Goal: Information Seeking & Learning: Check status

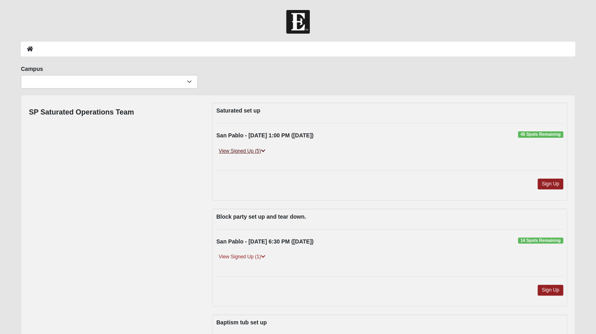
click at [256, 152] on link "View Signed Up (5)" at bounding box center [241, 151] width 51 height 8
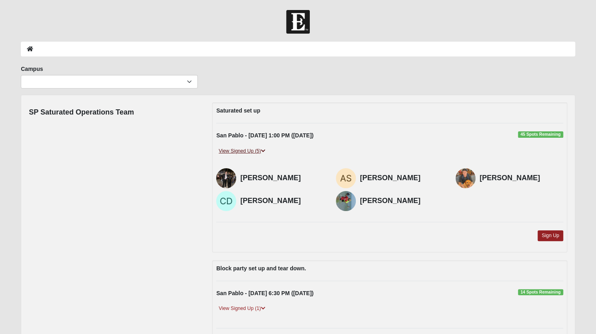
click at [256, 152] on link "View Signed Up (5)" at bounding box center [241, 151] width 51 height 8
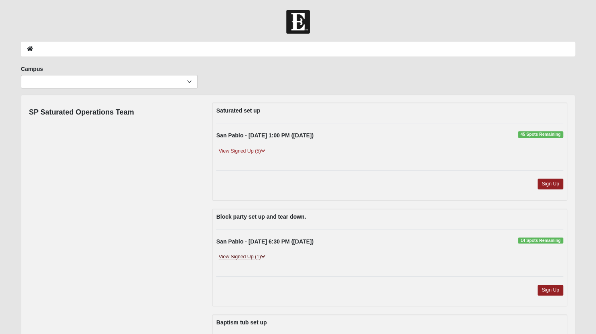
click at [246, 253] on link "View Signed Up (1)" at bounding box center [241, 257] width 51 height 8
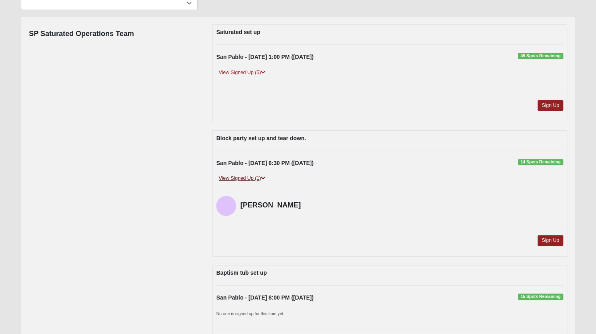
scroll to position [97, 0]
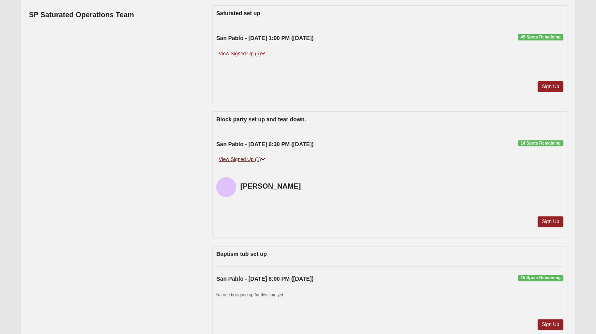
click at [257, 161] on link "View Signed Up (1)" at bounding box center [241, 159] width 51 height 8
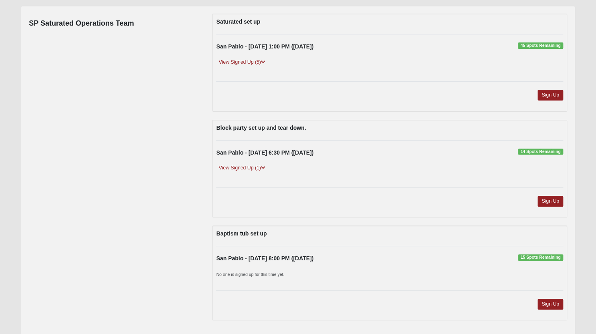
scroll to position [88, 0]
click at [245, 63] on link "View Signed Up (5)" at bounding box center [241, 62] width 51 height 8
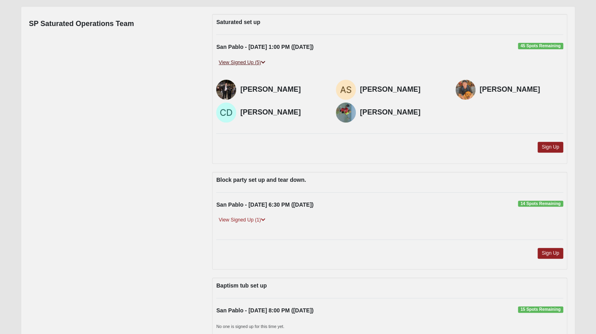
click at [245, 63] on link "View Signed Up (5)" at bounding box center [241, 62] width 51 height 8
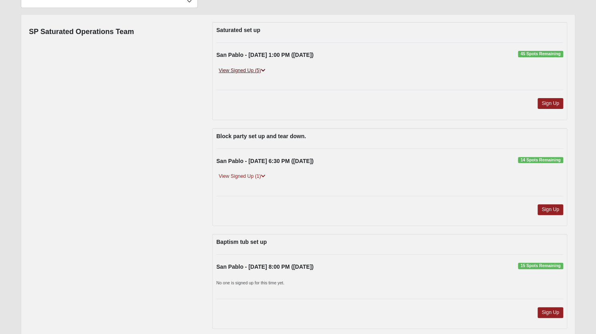
scroll to position [80, 0]
click at [249, 74] on link "View Signed Up (5)" at bounding box center [241, 71] width 51 height 8
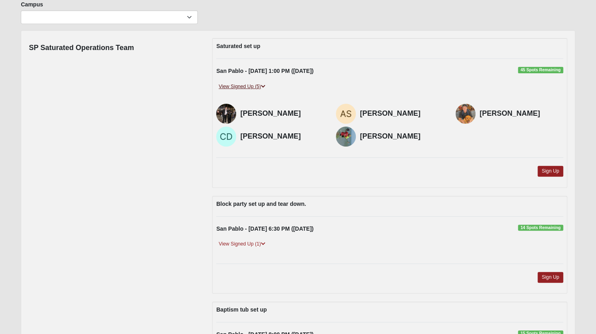
scroll to position [64, 0]
click at [250, 84] on link "View Signed Up (5)" at bounding box center [241, 87] width 51 height 8
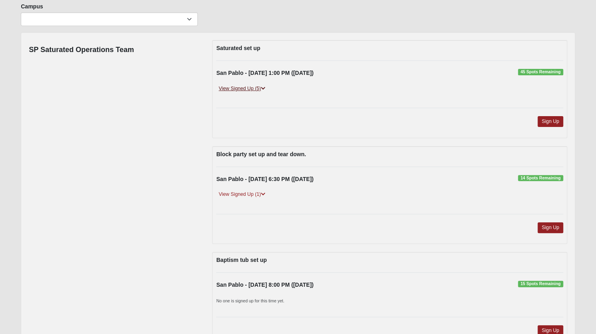
scroll to position [0, 0]
